Goal: Task Accomplishment & Management: Manage account settings

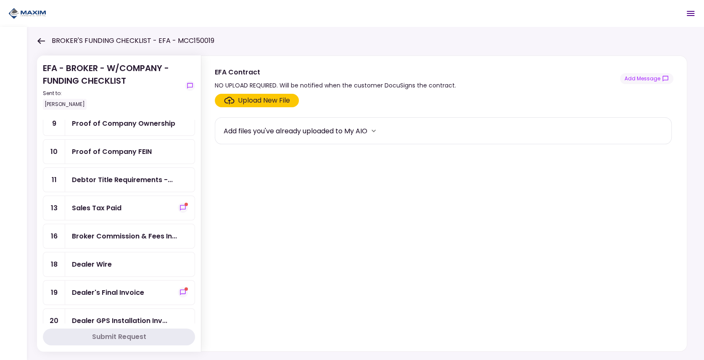
scroll to position [196, 0]
click at [185, 201] on span "show-messages" at bounding box center [186, 202] width 3 height 3
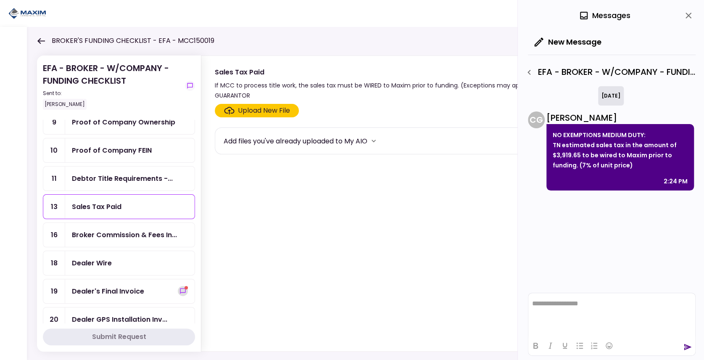
click at [180, 288] on icon "show-messages" at bounding box center [182, 290] width 5 height 5
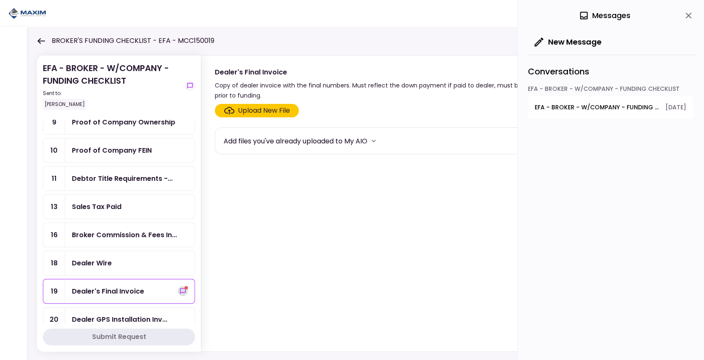
click at [180, 288] on icon "show-messages" at bounding box center [183, 291] width 7 height 7
click at [631, 116] on button "EFA - BROKER - W/COMPANY - FUNDING CHECKLIST - Sales Tax Paid [DATE]" at bounding box center [610, 107] width 165 height 22
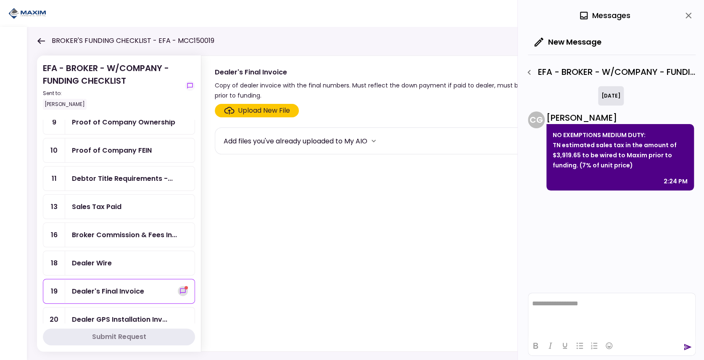
click at [180, 288] on icon "show-messages" at bounding box center [183, 291] width 7 height 7
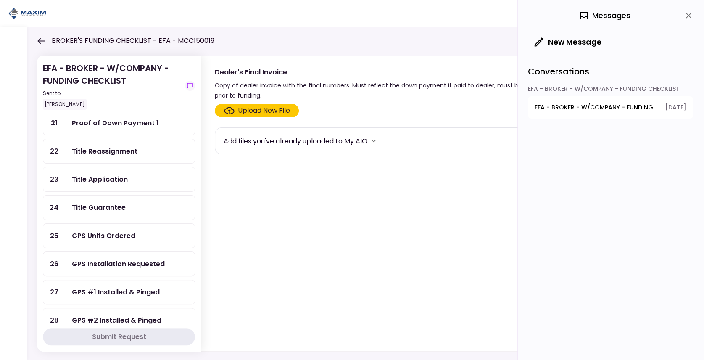
click at [128, 230] on div "GPS Units Ordered" at bounding box center [103, 235] width 63 height 11
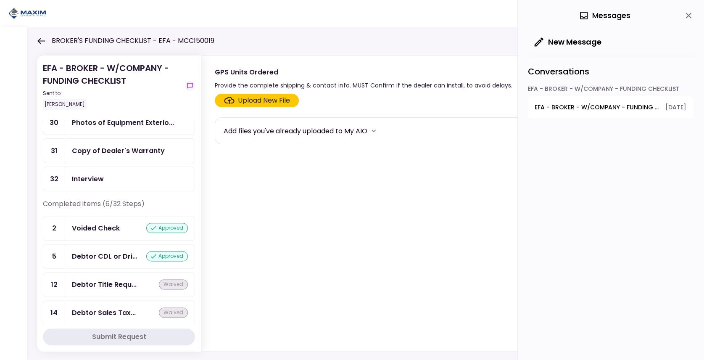
scroll to position [570, 0]
